Goal: Communication & Community: Answer question/provide support

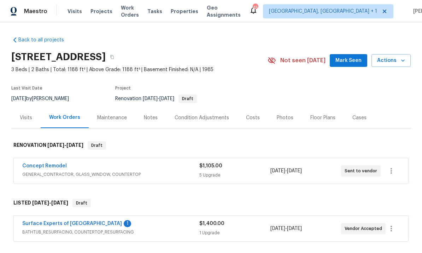
click at [70, 120] on div "Work Orders" at bounding box center [64, 117] width 31 height 7
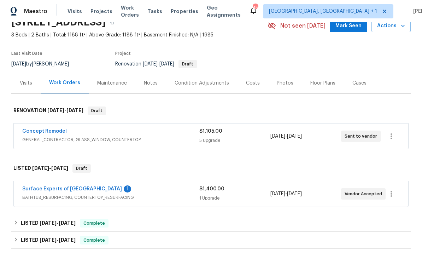
scroll to position [35, 0]
click at [78, 190] on link "Surface Experts of North Raleigh" at bounding box center [72, 188] width 100 height 5
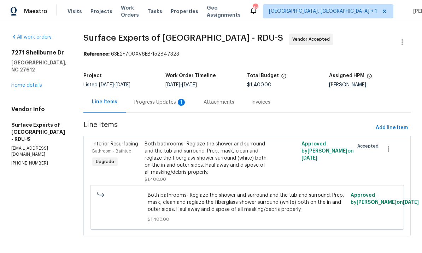
click at [181, 98] on div "Progress Updates 1" at bounding box center [160, 102] width 69 height 21
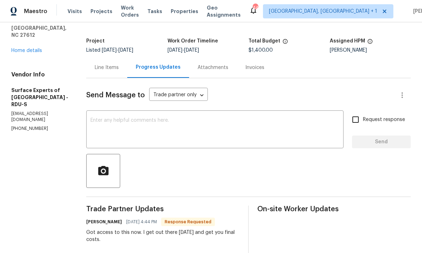
scroll to position [30, 0]
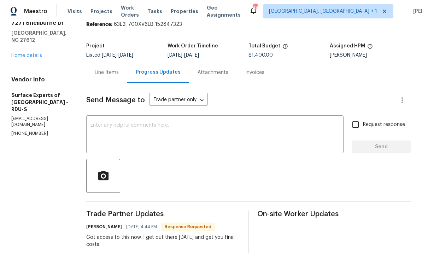
click at [137, 123] on textarea at bounding box center [214, 135] width 249 height 25
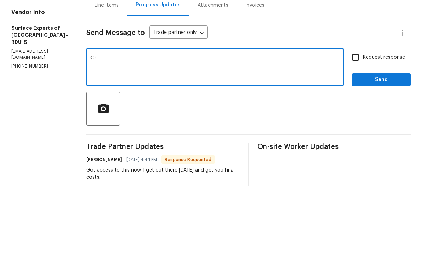
type textarea "Ok"
click at [358, 117] on input "Request response" at bounding box center [355, 124] width 15 height 15
checkbox input "true"
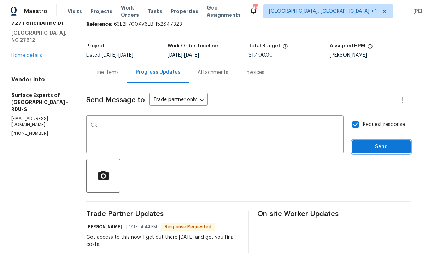
click at [381, 142] on span "Send" at bounding box center [381, 146] width 47 height 9
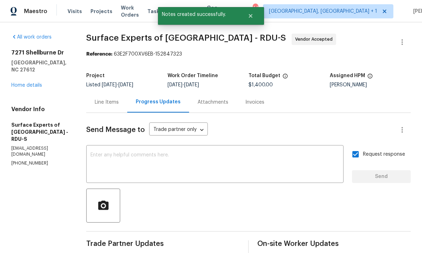
click at [31, 83] on link "Home details" at bounding box center [26, 85] width 31 height 5
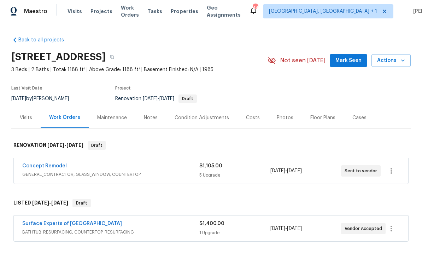
click at [355, 58] on span "Mark Seen" at bounding box center [348, 60] width 26 height 9
click at [51, 168] on link "Concept Remodel" at bounding box center [44, 165] width 45 height 5
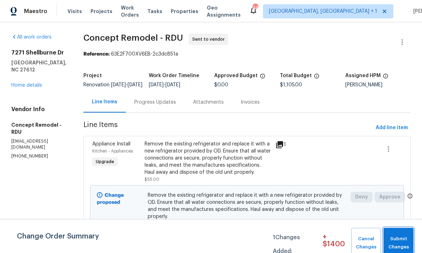
click at [411, 241] on button "Submit Changes" at bounding box center [399, 243] width 30 height 30
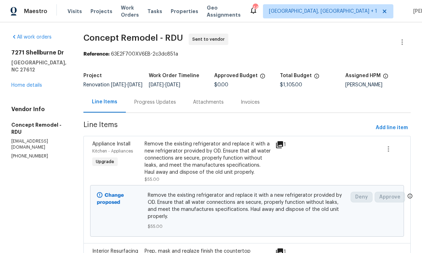
click at [28, 88] on link "Home details" at bounding box center [26, 85] width 31 height 5
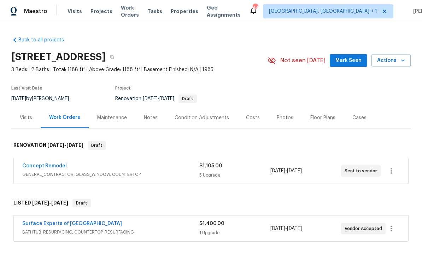
click at [52, 166] on link "Concept Remodel" at bounding box center [44, 165] width 45 height 5
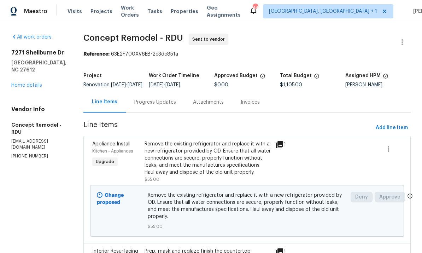
click at [141, 106] on div "Progress Updates" at bounding box center [155, 102] width 42 height 7
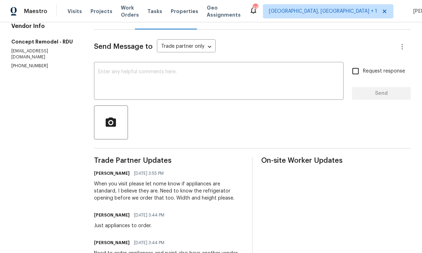
scroll to position [84, 0]
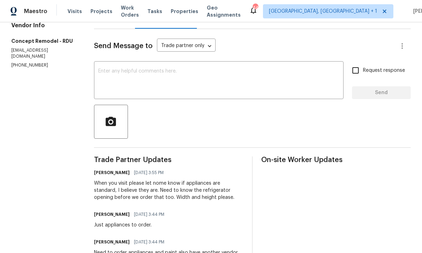
click at [128, 79] on textarea at bounding box center [218, 81] width 241 height 25
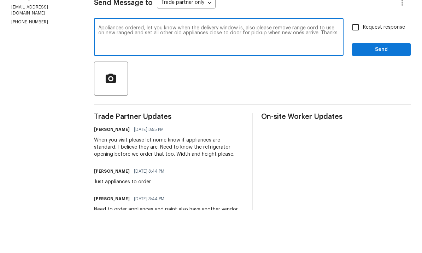
click at [132, 69] on textarea "Appliances ordered, let you know when the delivery window is, also please remov…" at bounding box center [218, 81] width 241 height 25
type textarea "Appliances ordered, let you know when the delivery window is, also please remov…"
click at [356, 63] on input "Request response" at bounding box center [355, 70] width 15 height 15
checkbox input "true"
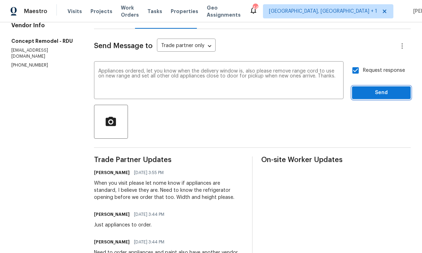
click at [379, 88] on span "Send" at bounding box center [381, 92] width 47 height 9
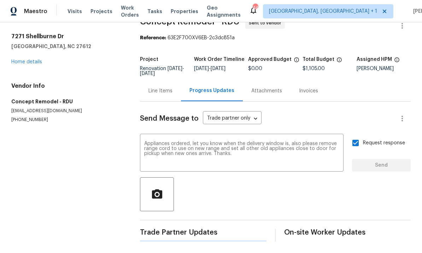
scroll to position [0, 0]
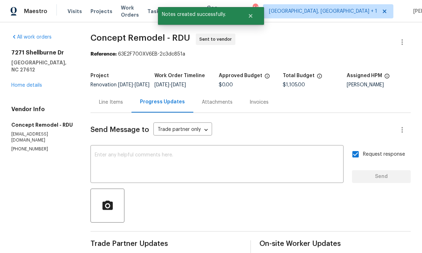
click at [38, 83] on link "Home details" at bounding box center [26, 85] width 31 height 5
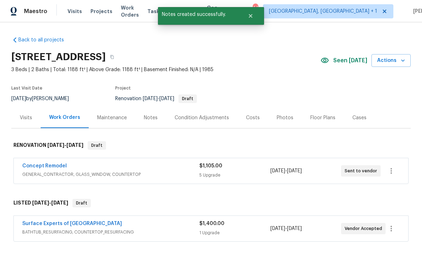
click at [50, 164] on link "Concept Remodel" at bounding box center [44, 165] width 45 height 5
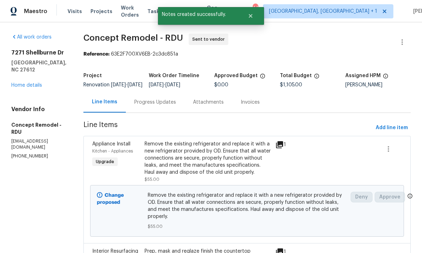
click at [148, 106] on div "Progress Updates" at bounding box center [155, 102] width 42 height 7
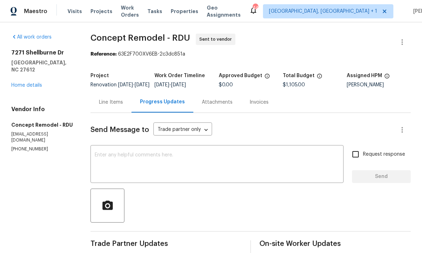
click at [156, 161] on textarea at bounding box center [217, 164] width 245 height 25
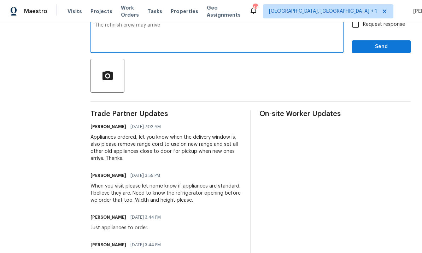
scroll to position [121, 0]
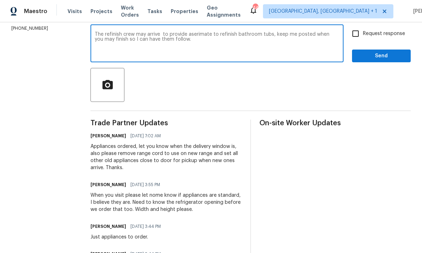
click at [201, 37] on textarea "The refinish crew may arrive to provide aserimate to refinish bathroom tubs, ke…" at bounding box center [217, 44] width 245 height 25
type textarea "The refinish crew may arrive to provide cost to refinish bathroom tubs, keep me…"
click at [354, 37] on input "Request response" at bounding box center [355, 33] width 15 height 15
checkbox input "true"
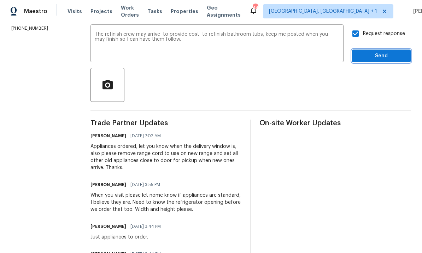
click at [384, 60] on span "Send" at bounding box center [381, 56] width 47 height 9
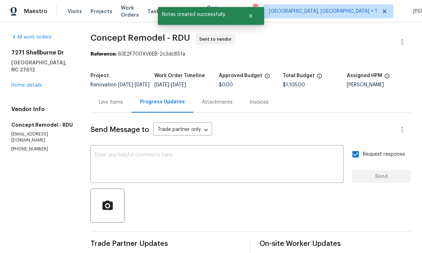
click at [18, 83] on link "Home details" at bounding box center [26, 85] width 31 height 5
